Goal: Check status: Check status

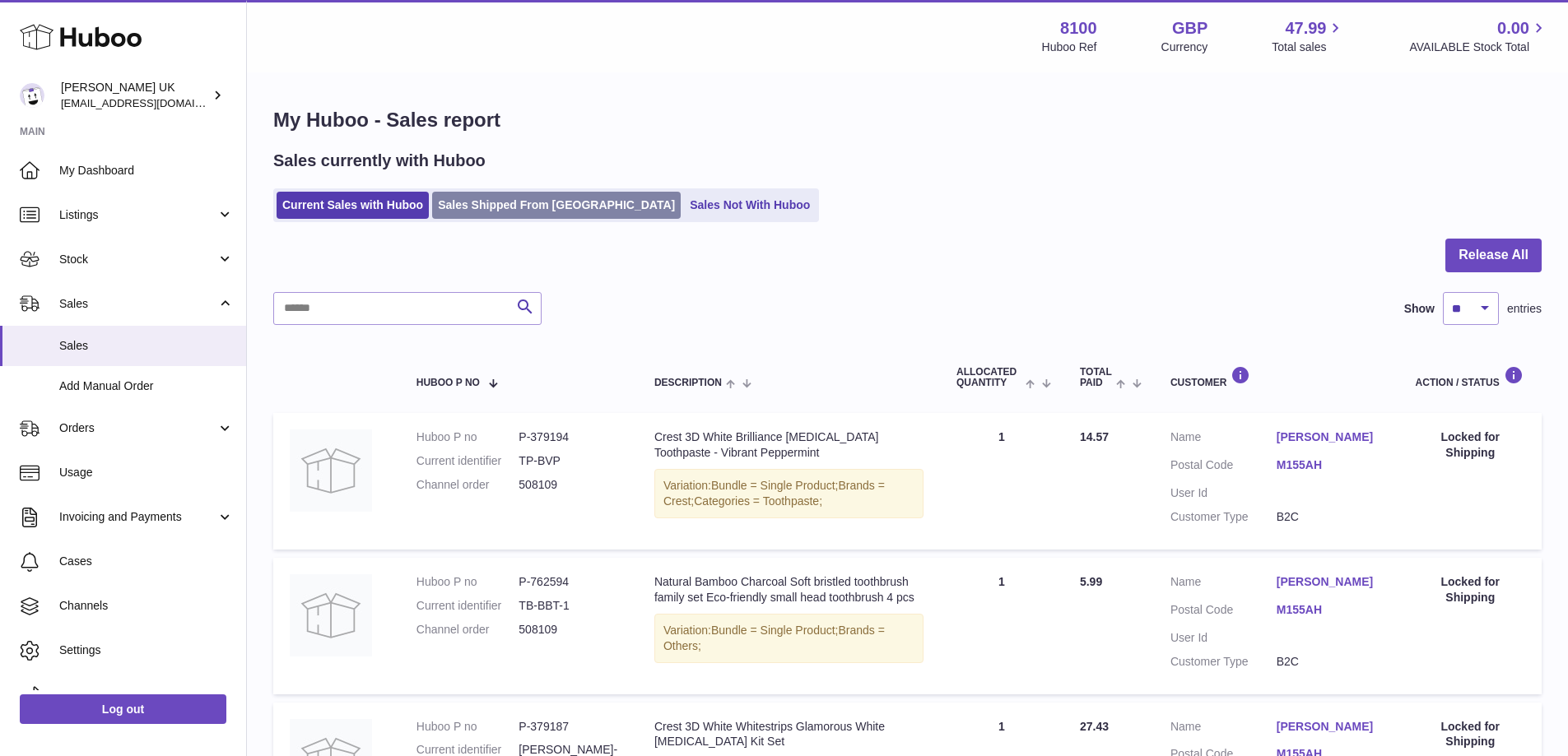
click at [509, 205] on link "Sales Shipped From [GEOGRAPHIC_DATA]" at bounding box center [556, 205] width 249 height 27
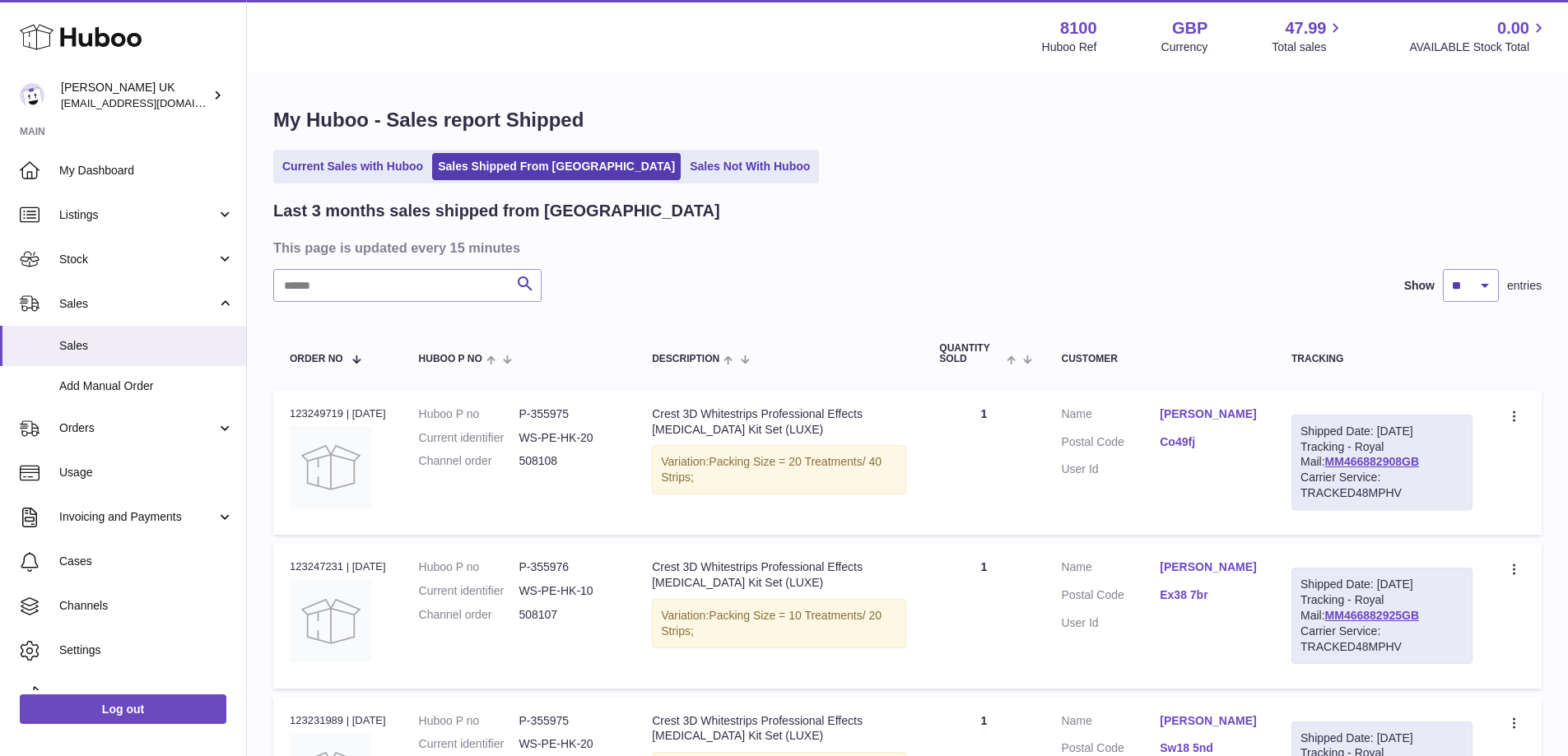
drag, startPoint x: 429, startPoint y: 269, endPoint x: 426, endPoint y: 277, distance: 8.5
click at [426, 280] on input "text" at bounding box center [407, 285] width 268 height 33
paste input "******"
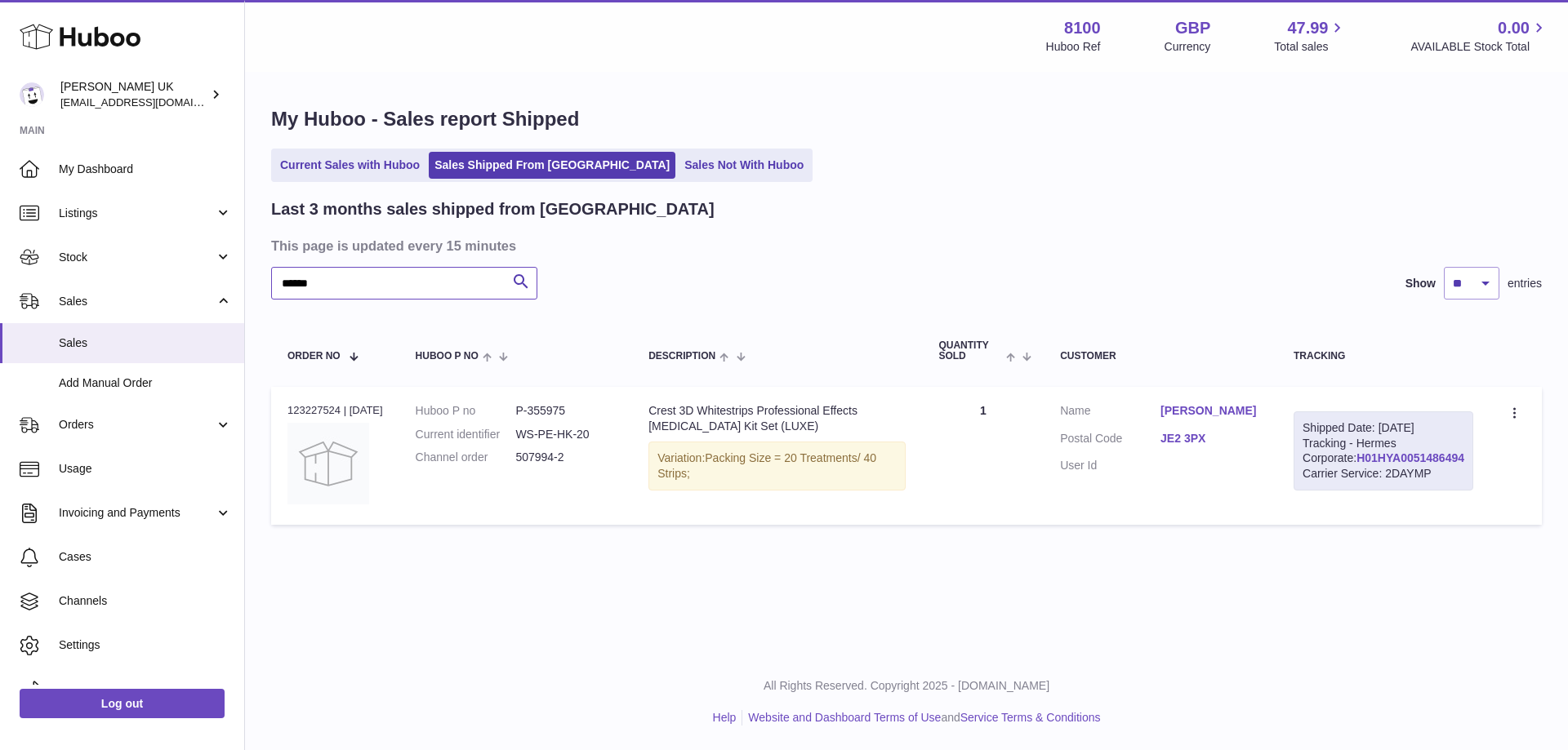
type input "******"
drag, startPoint x: 1452, startPoint y: 488, endPoint x: 1340, endPoint y: 487, distance: 112.0
click at [1340, 487] on div "Shipped Date: [DATE] Tracking - Hermes Corporate: H01HYA0051486494 Carrier Serv…" at bounding box center [1384, 451] width 180 height 80
copy link "H01HYA0051486494"
click at [1420, 465] on link "H01HYA0051486494" at bounding box center [1410, 458] width 108 height 13
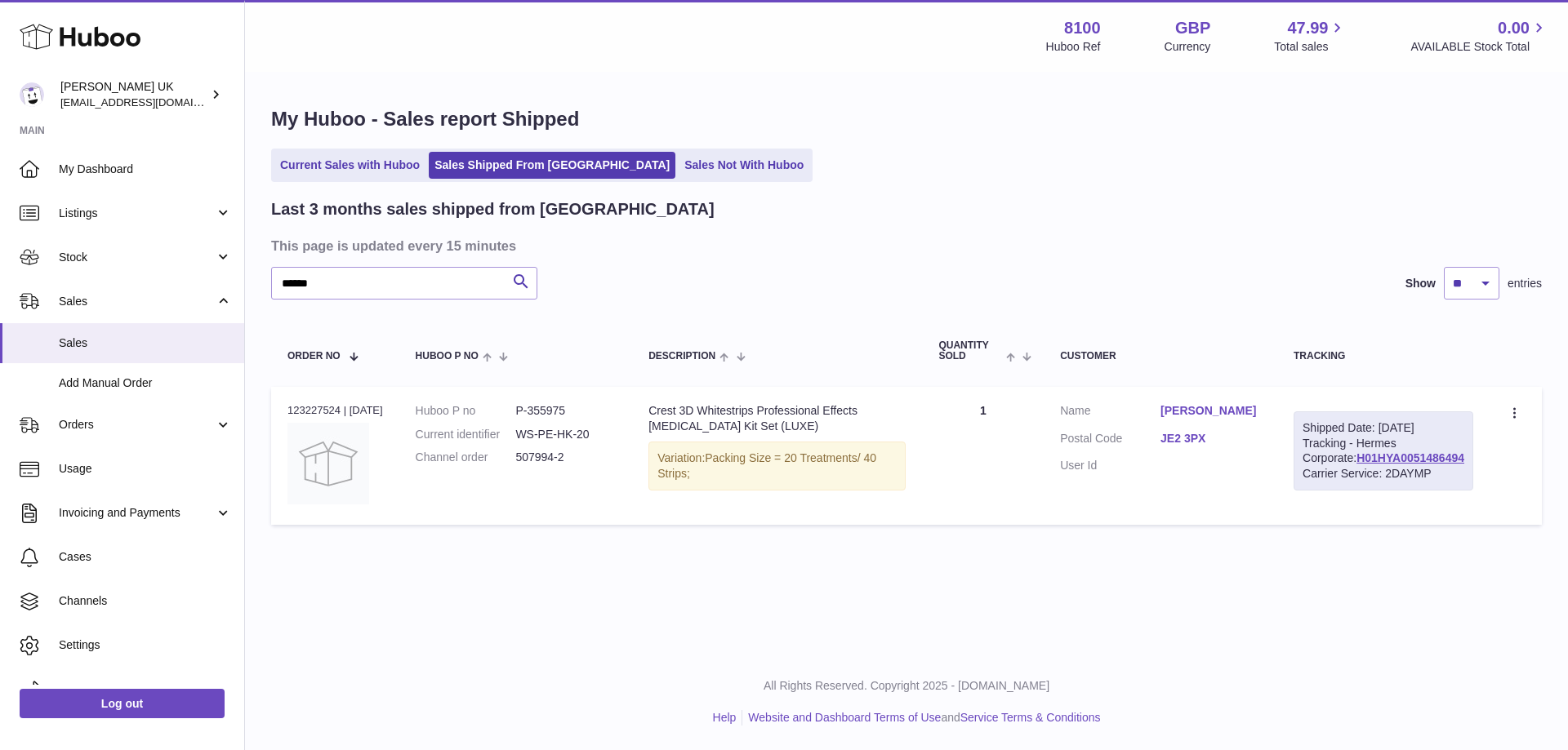
click at [1252, 408] on link "[PERSON_NAME]" at bounding box center [1210, 411] width 100 height 16
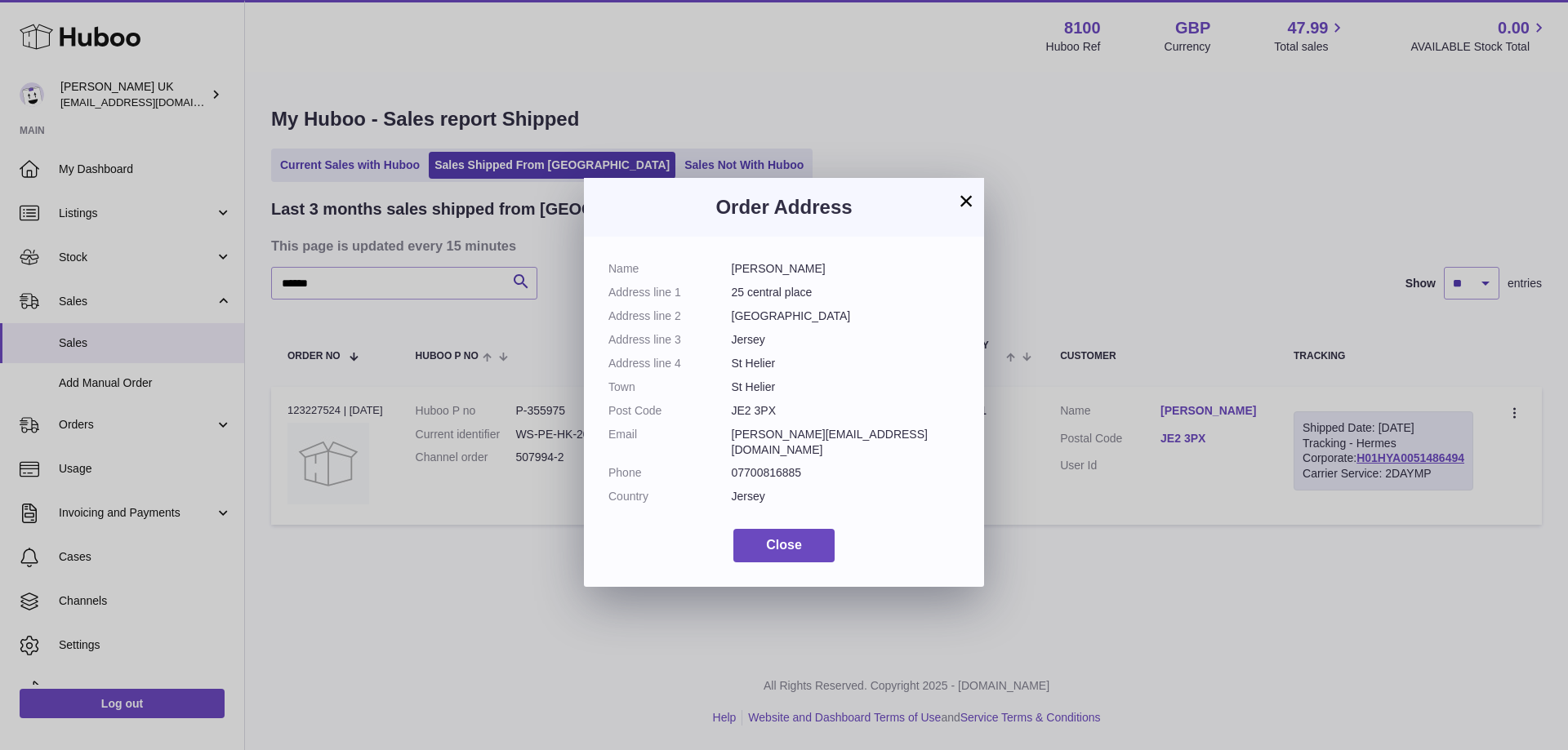
click at [747, 264] on dd "[PERSON_NAME]" at bounding box center [846, 270] width 228 height 16
click at [747, 263] on dd "[PERSON_NAME]" at bounding box center [846, 270] width 228 height 16
click at [751, 265] on dd "[PERSON_NAME]" at bounding box center [846, 270] width 228 height 16
copy dd "[PERSON_NAME]"
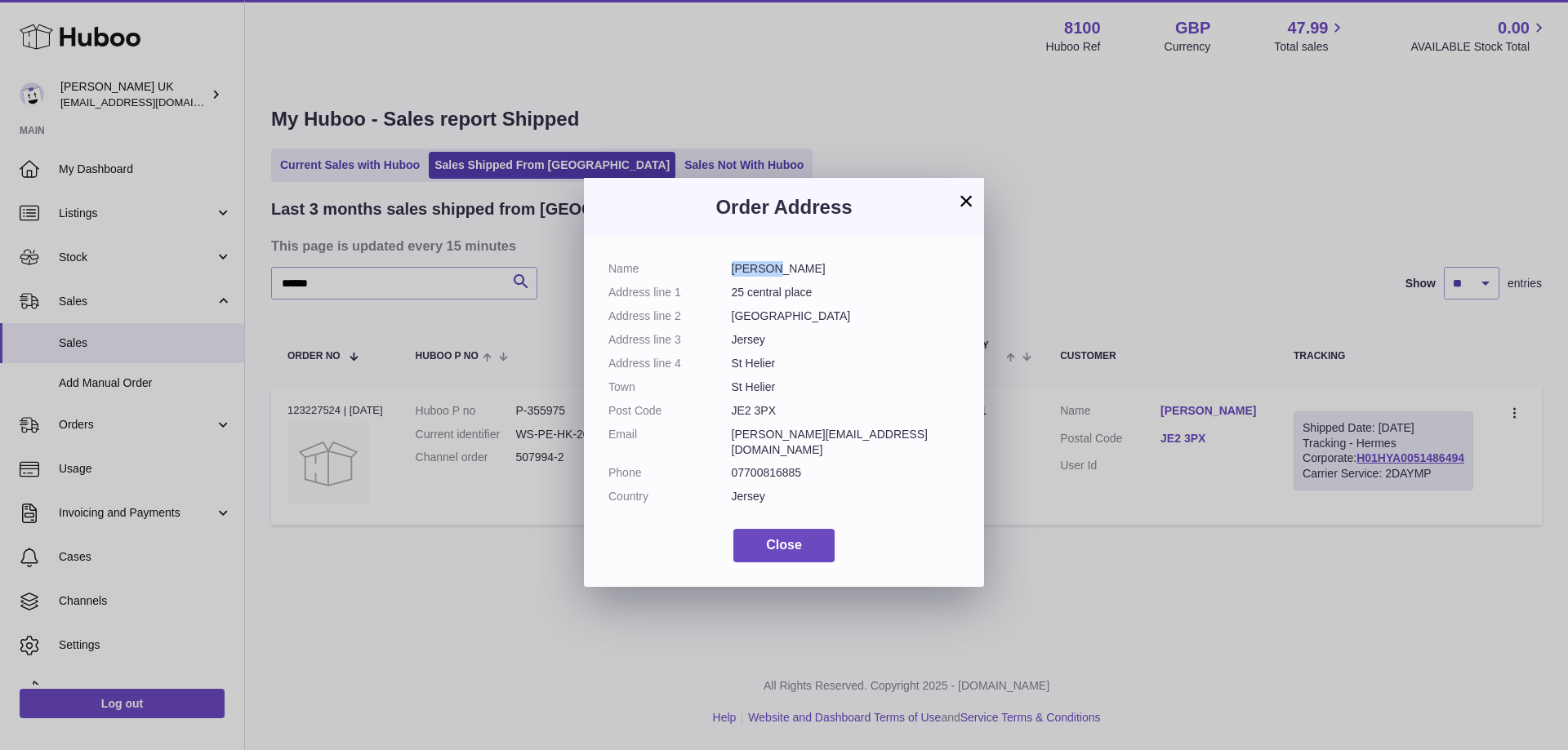
click at [966, 191] on button "×" at bounding box center [966, 201] width 19 height 19
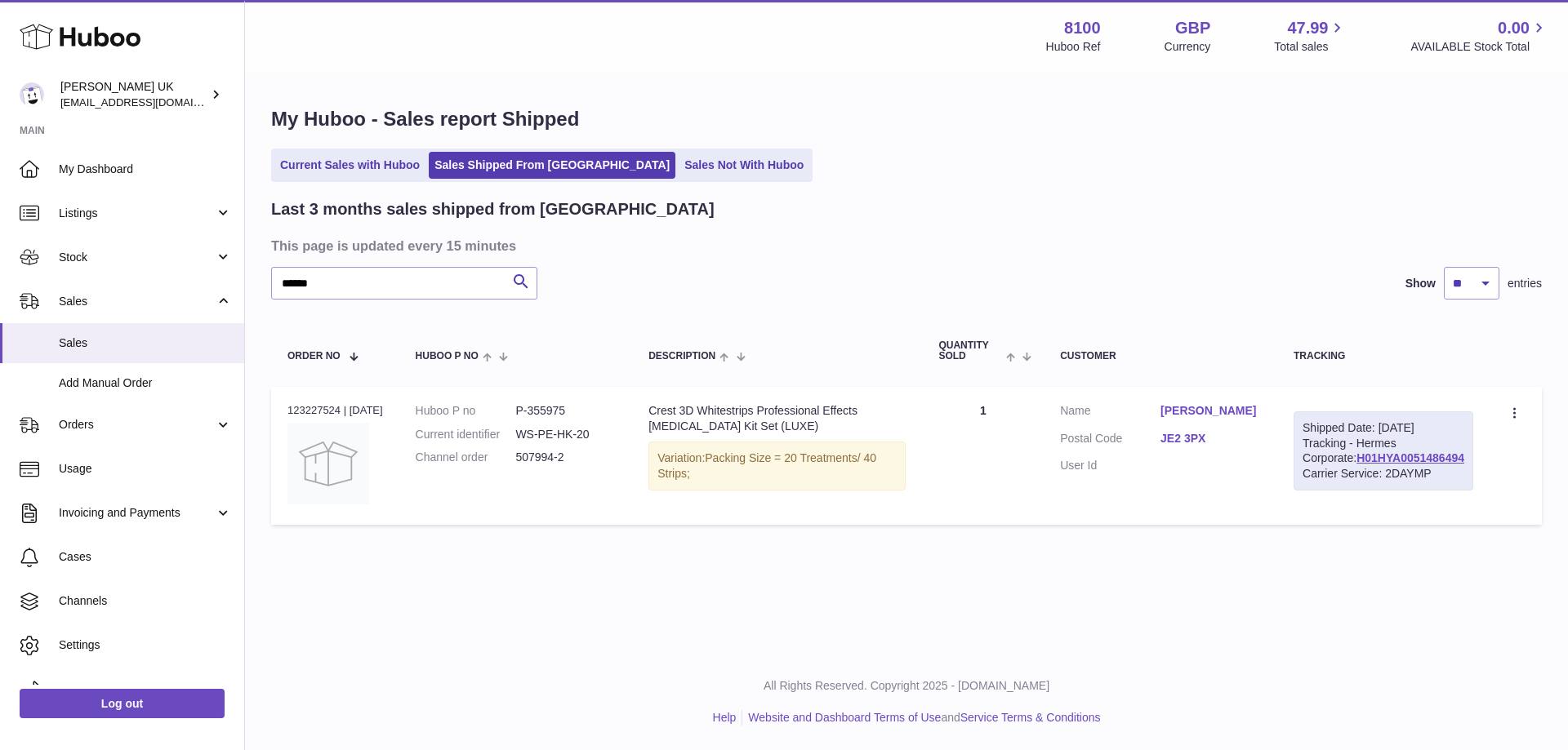
click at [546, 459] on dd "507994-2" at bounding box center [566, 458] width 100 height 16
click at [546, 458] on dd "507994-2" at bounding box center [566, 458] width 100 height 16
copy dd "507994"
